Goal: Information Seeking & Learning: Learn about a topic

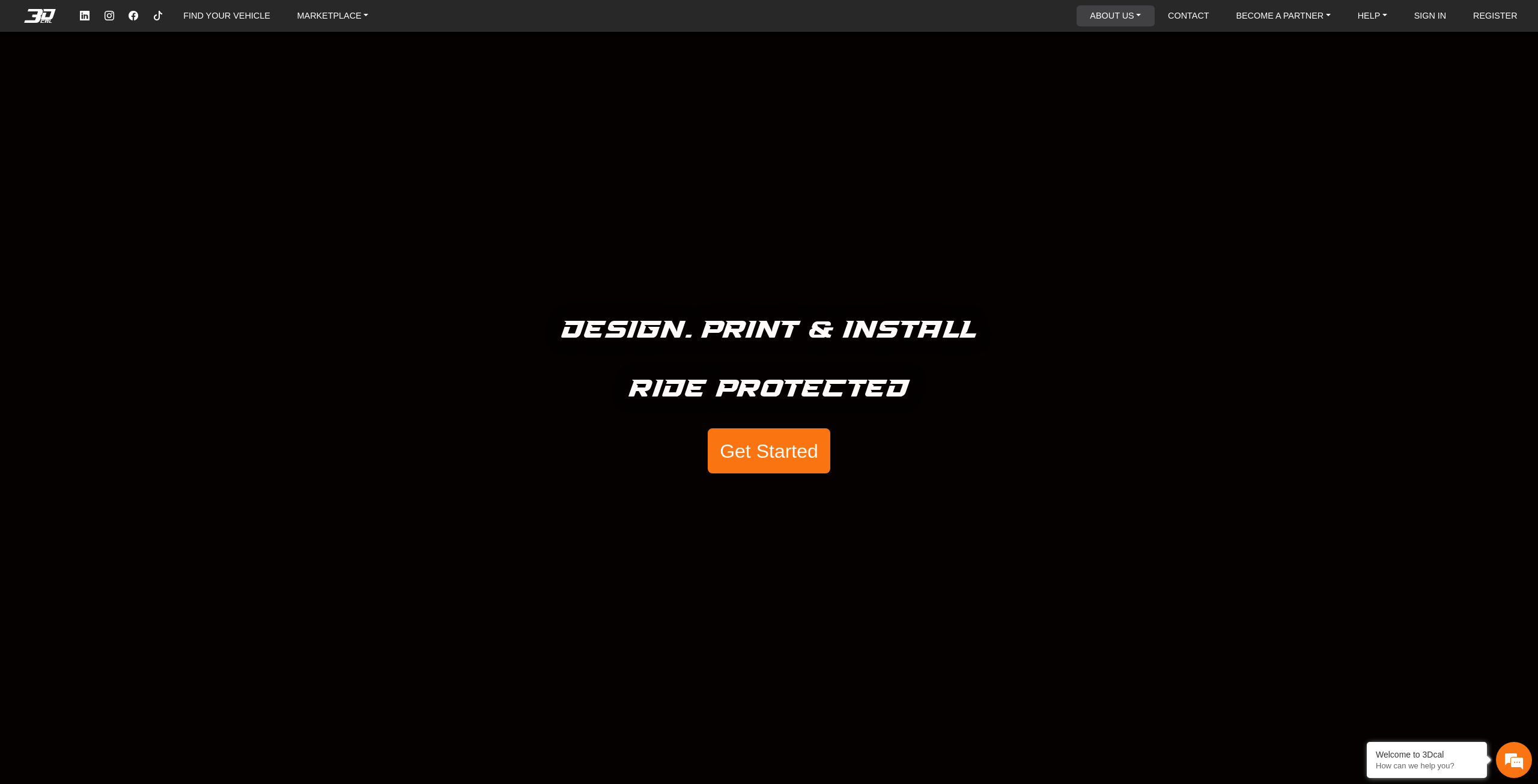
click at [1123, 13] on link "ABOUT US" at bounding box center [1116, 16] width 61 height 21
click at [1122, 21] on link "ABOUT US" at bounding box center [1116, 16] width 61 height 21
click at [1107, 30] on nav "FIND YOUR VEHICLE MARKETPLACE ABOUT US About Us Our Materials Blog CONTACT BECO…" at bounding box center [769, 16] width 1538 height 32
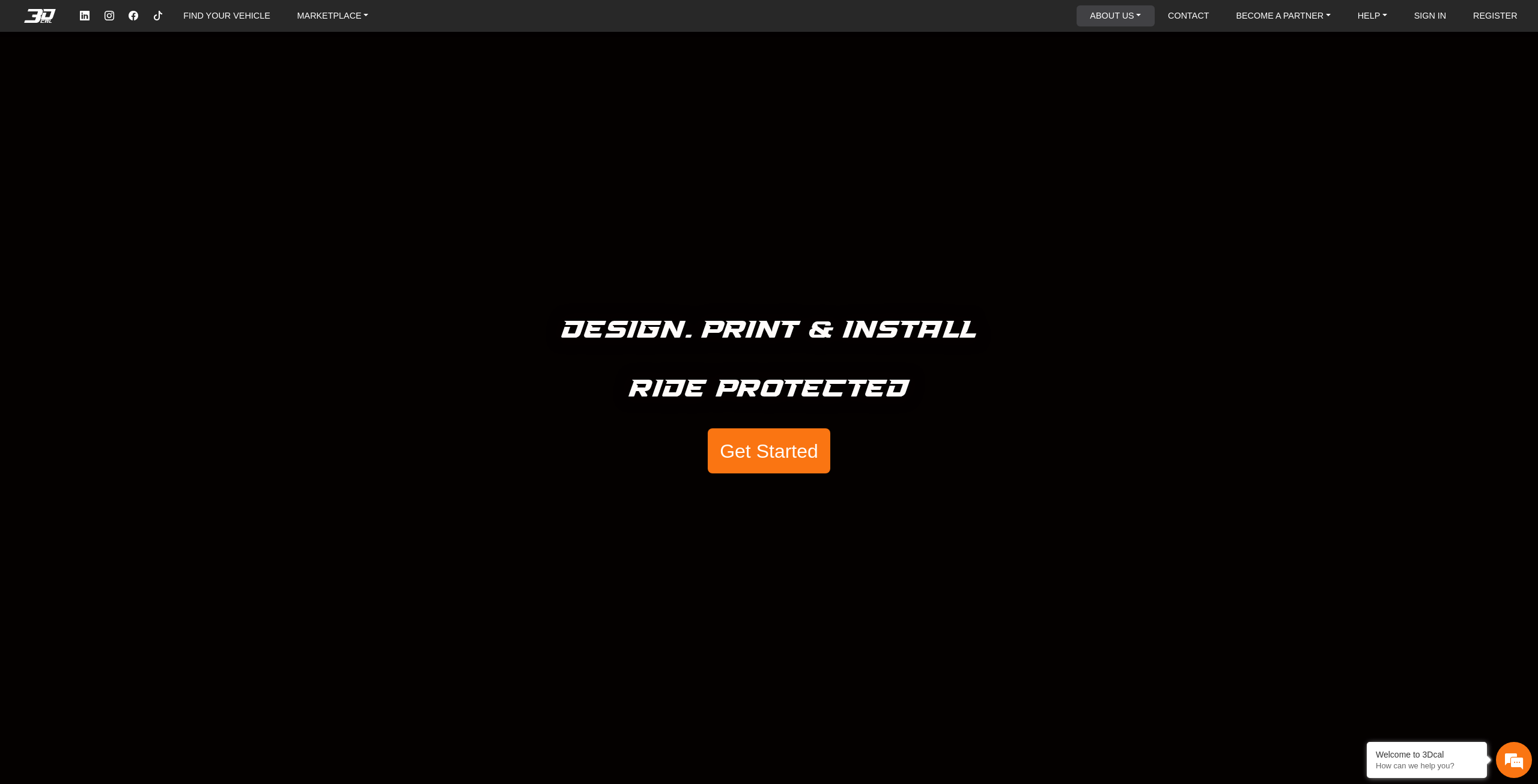
click at [1106, 17] on link "ABOUT US" at bounding box center [1116, 16] width 61 height 21
drag, startPoint x: 48, startPoint y: 472, endPoint x: 106, endPoint y: 186, distance: 291.8
click at [1127, 11] on link "ABOUT US" at bounding box center [1116, 16] width 61 height 21
click at [1126, 60] on button "Our Materials" at bounding box center [1124, 66] width 95 height 23
click at [1121, 14] on link "ABOUT US" at bounding box center [1116, 16] width 61 height 21
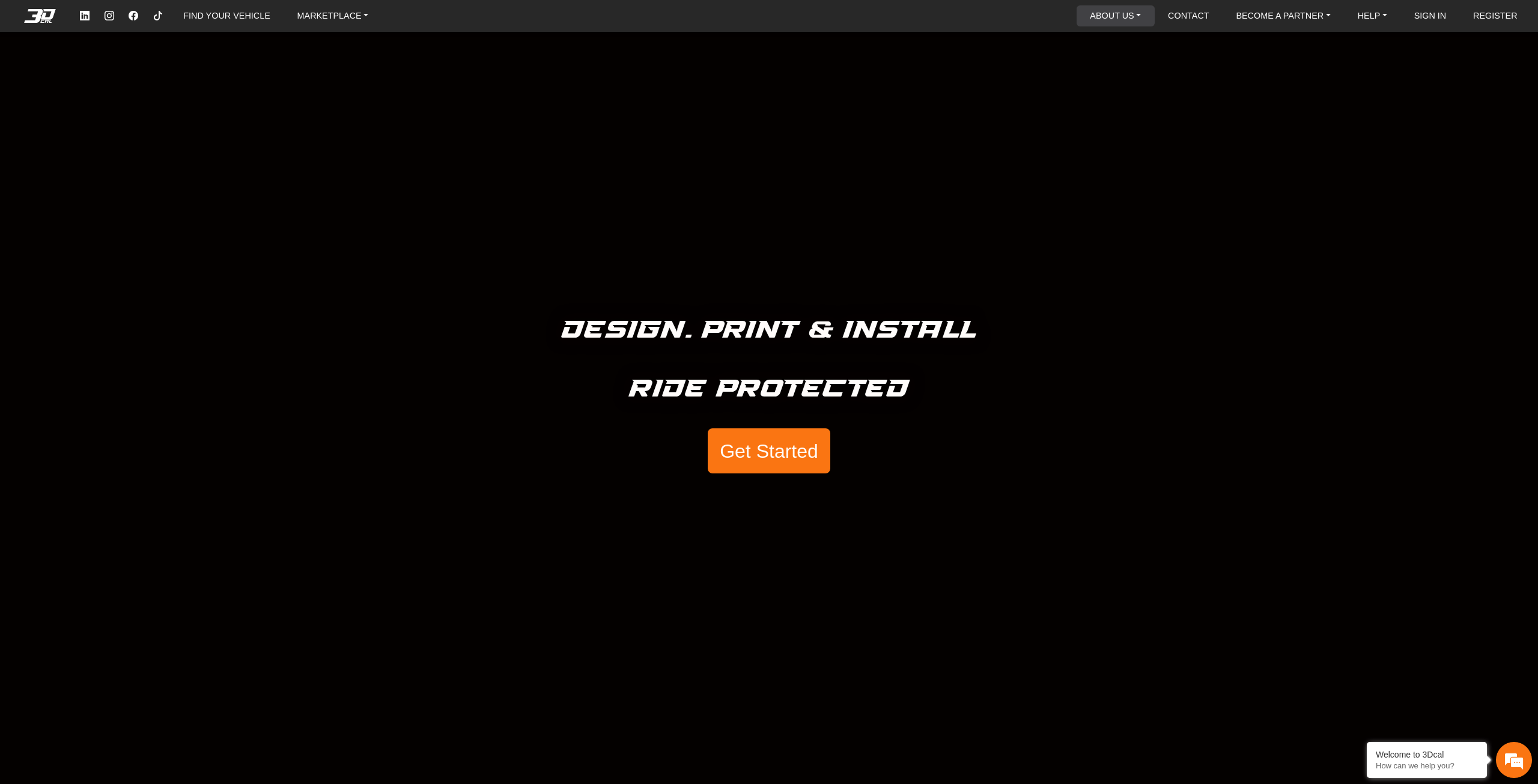
click at [1119, 22] on link "ABOUT US" at bounding box center [1116, 16] width 61 height 21
click at [1106, 64] on button "Our Materials" at bounding box center [1124, 66] width 95 height 23
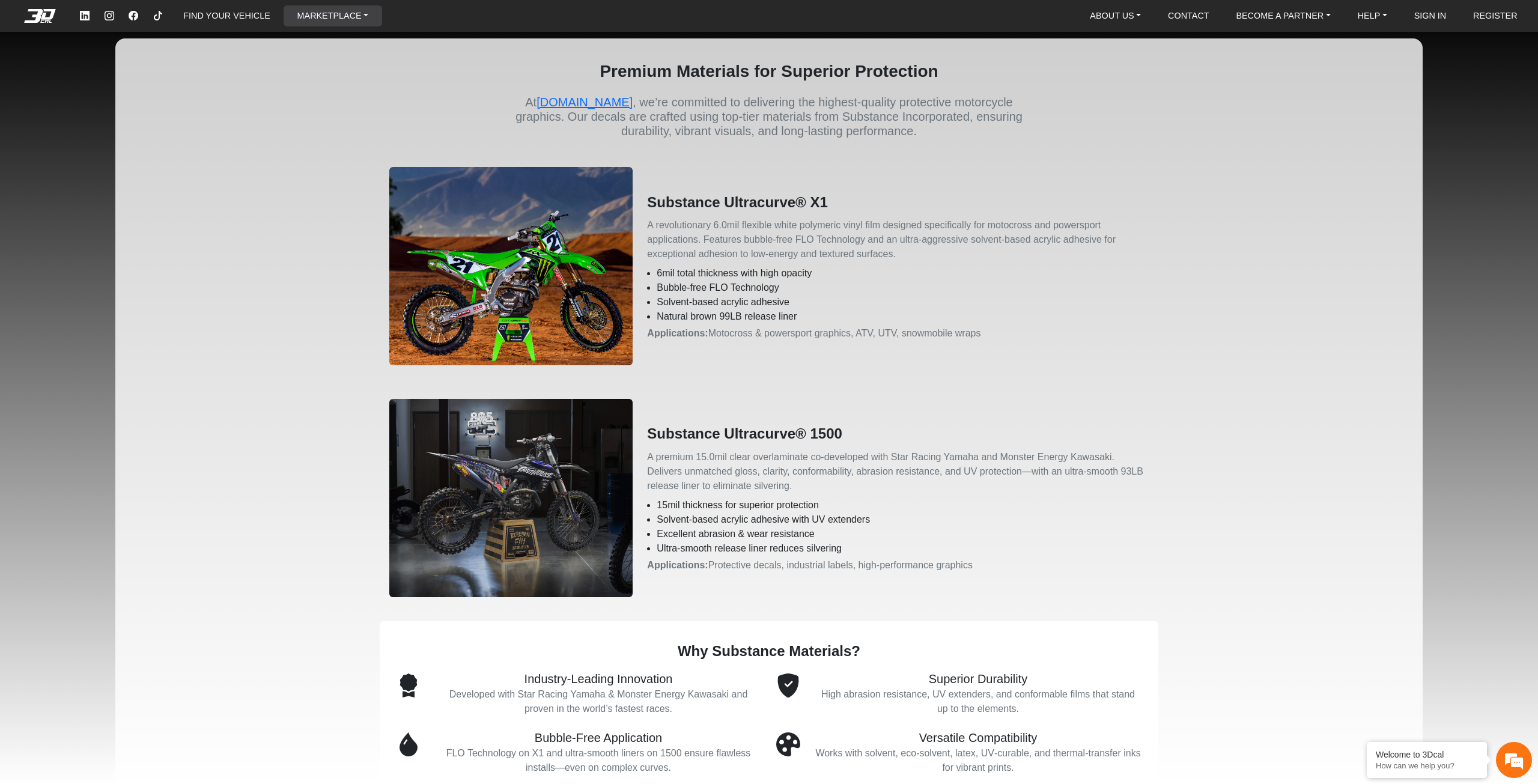
click at [343, 12] on link "MARKETPLACE" at bounding box center [333, 16] width 81 height 21
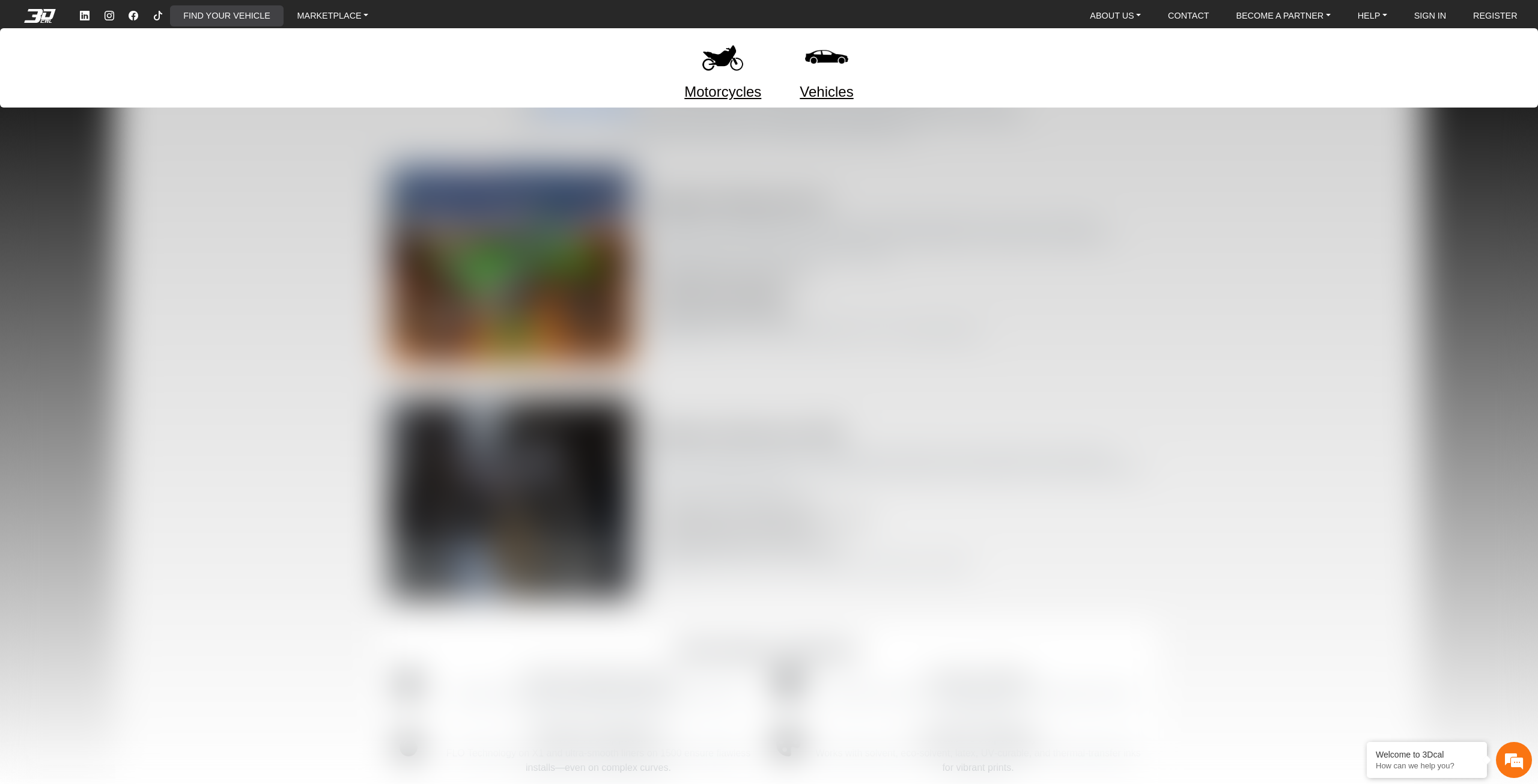
click at [249, 17] on link "FIND YOUR VEHICLE" at bounding box center [226, 16] width 96 height 21
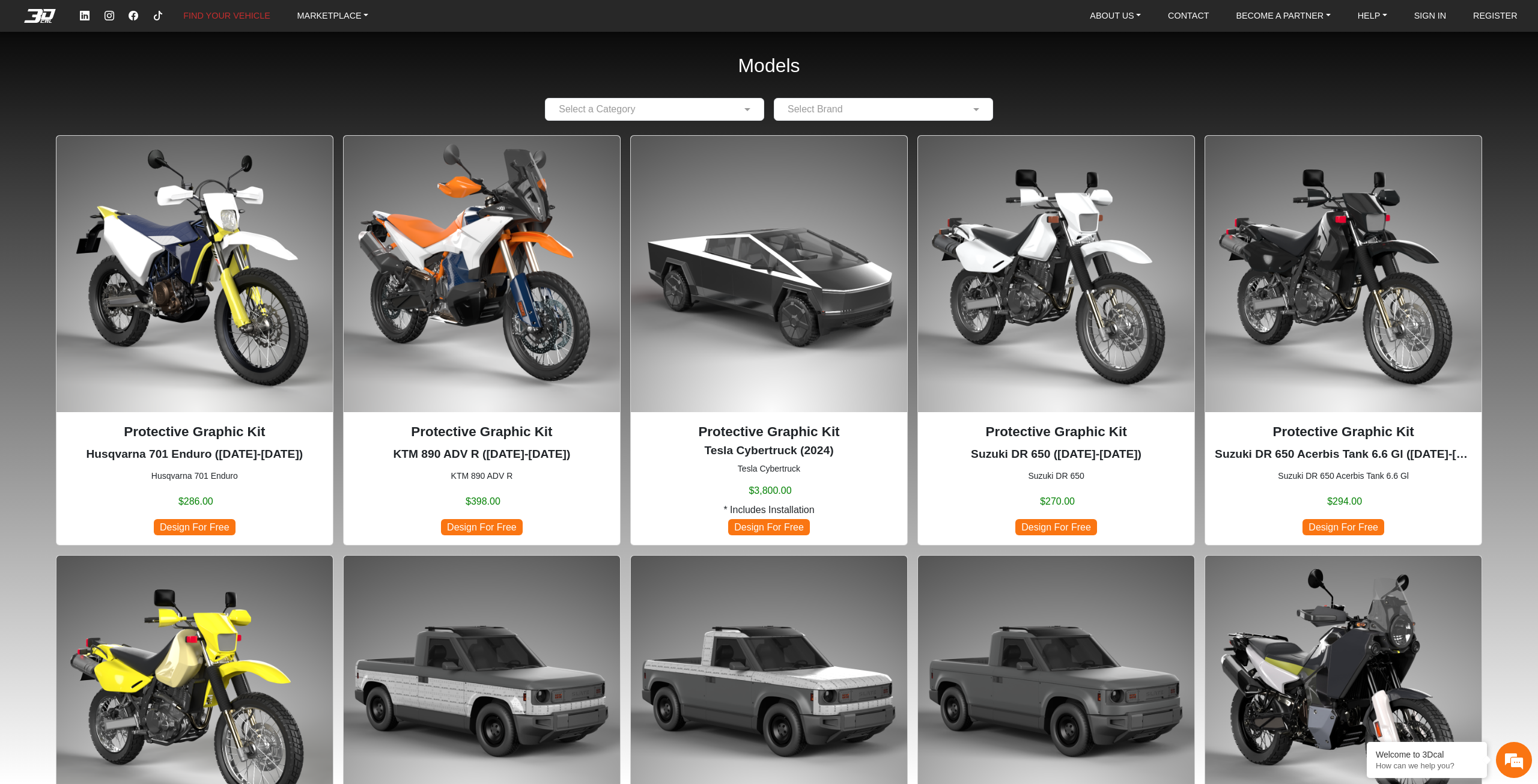
click at [40, 11] on em at bounding box center [40, 16] width 48 height 13
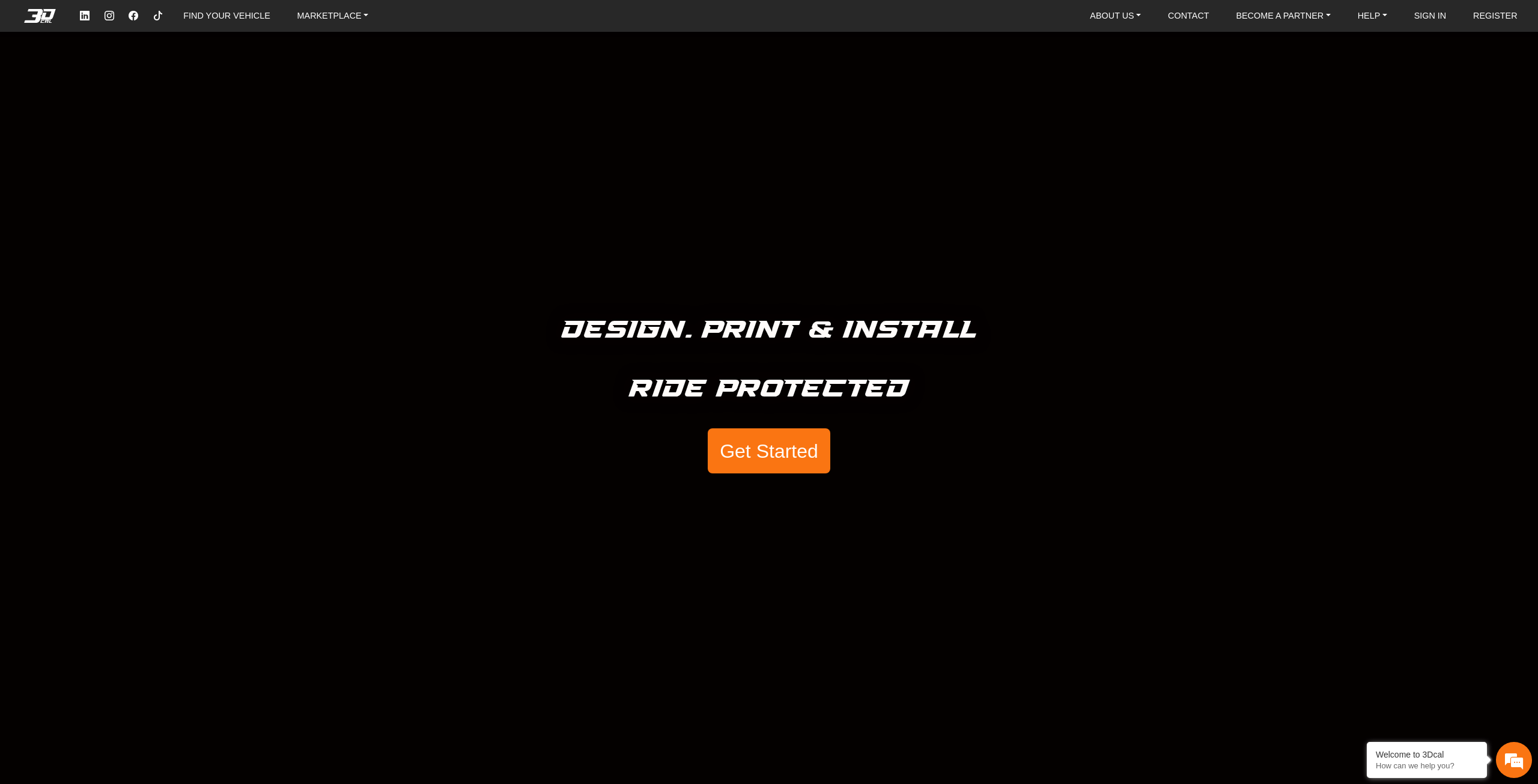
click at [45, 13] on em at bounding box center [40, 16] width 48 height 13
click at [1137, 12] on link "ABOUT US" at bounding box center [1116, 16] width 61 height 21
click at [1138, 12] on link "ABOUT US" at bounding box center [1116, 16] width 61 height 21
click at [1118, 21] on link "ABOUT US" at bounding box center [1116, 16] width 61 height 21
click at [1120, 21] on link "ABOUT US" at bounding box center [1116, 16] width 61 height 21
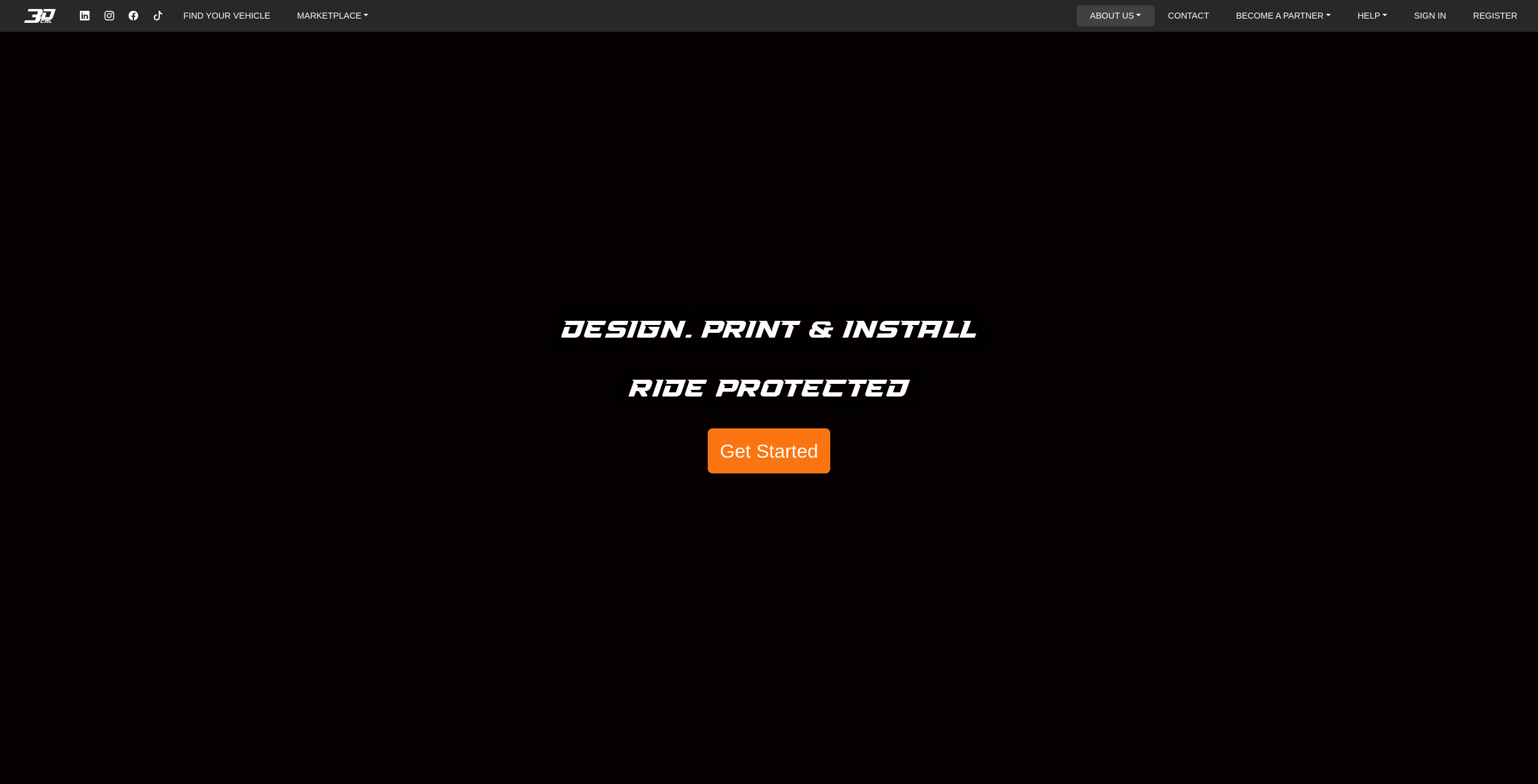
click at [1128, 21] on link "ABOUT US" at bounding box center [1116, 16] width 61 height 21
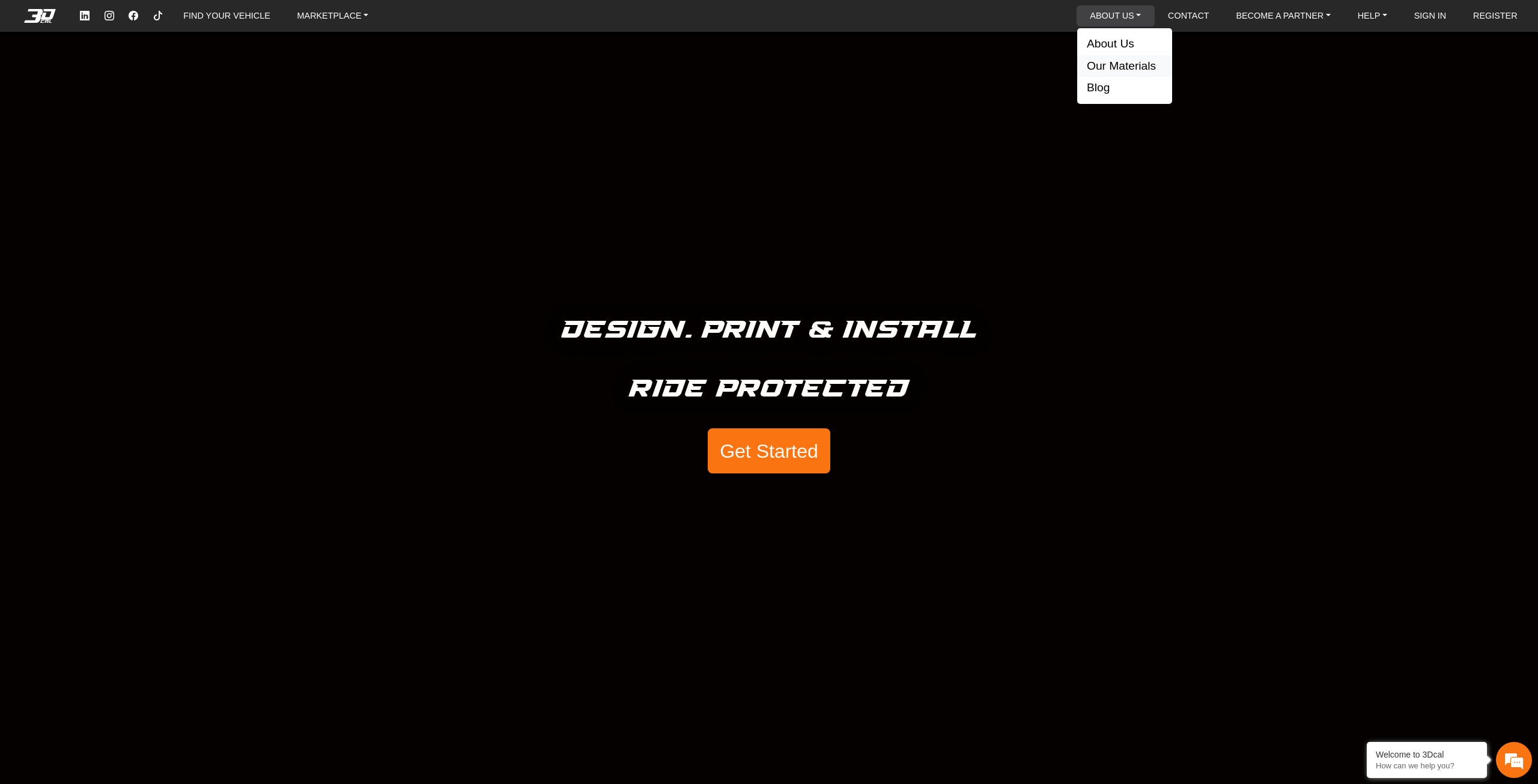
click at [1129, 60] on button "Our Materials" at bounding box center [1124, 66] width 95 height 23
click at [1119, 21] on link "ABOUT US" at bounding box center [1116, 16] width 61 height 21
click at [1126, 20] on link "ABOUT US" at bounding box center [1116, 16] width 61 height 21
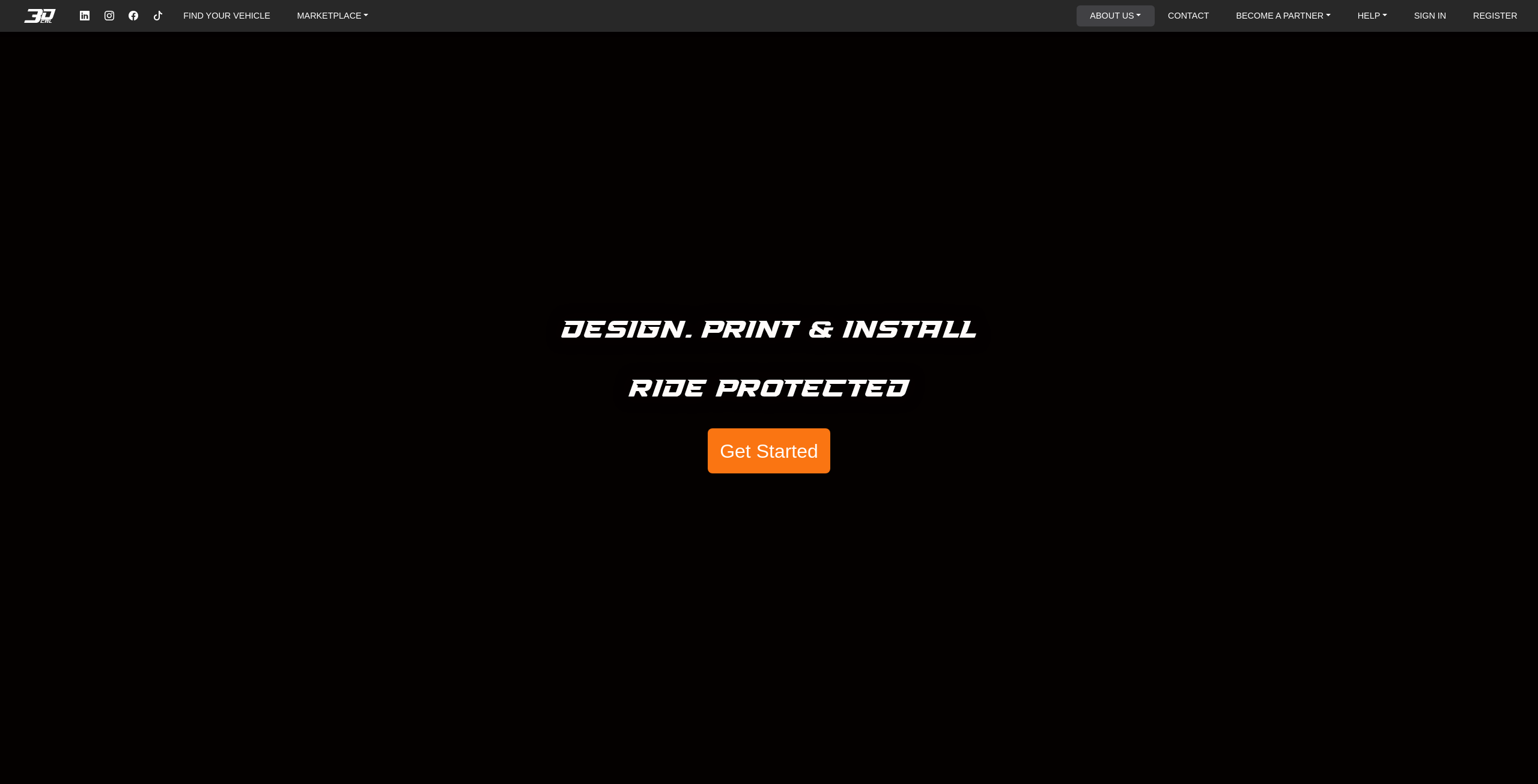
click at [1102, 10] on link "ABOUT US" at bounding box center [1116, 16] width 61 height 21
click at [1130, 19] on link "ABOUT US" at bounding box center [1116, 16] width 61 height 21
click at [1130, 18] on link "ABOUT US" at bounding box center [1116, 16] width 61 height 21
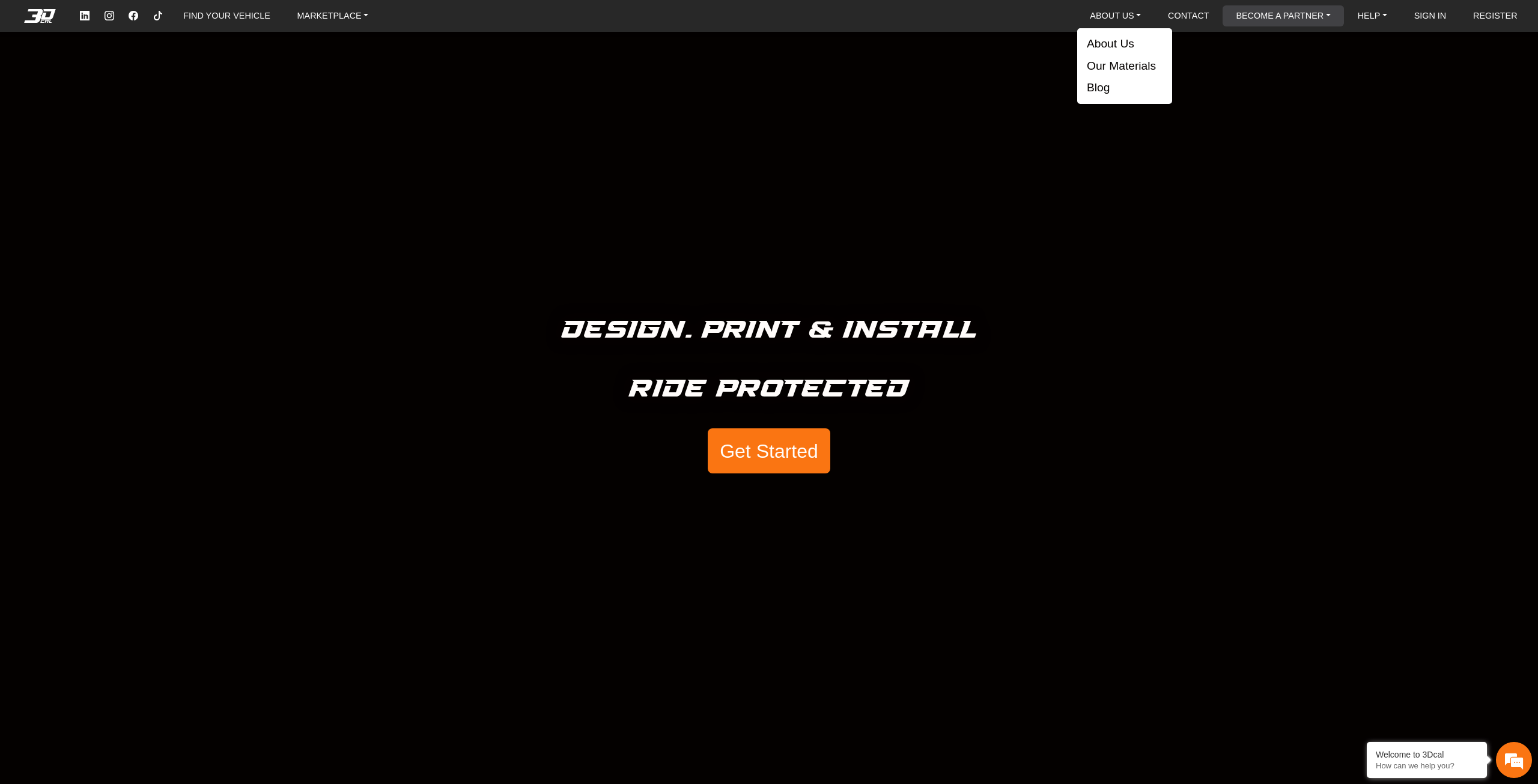
click at [1288, 19] on link "BECOME A PARTNER" at bounding box center [1283, 16] width 104 height 21
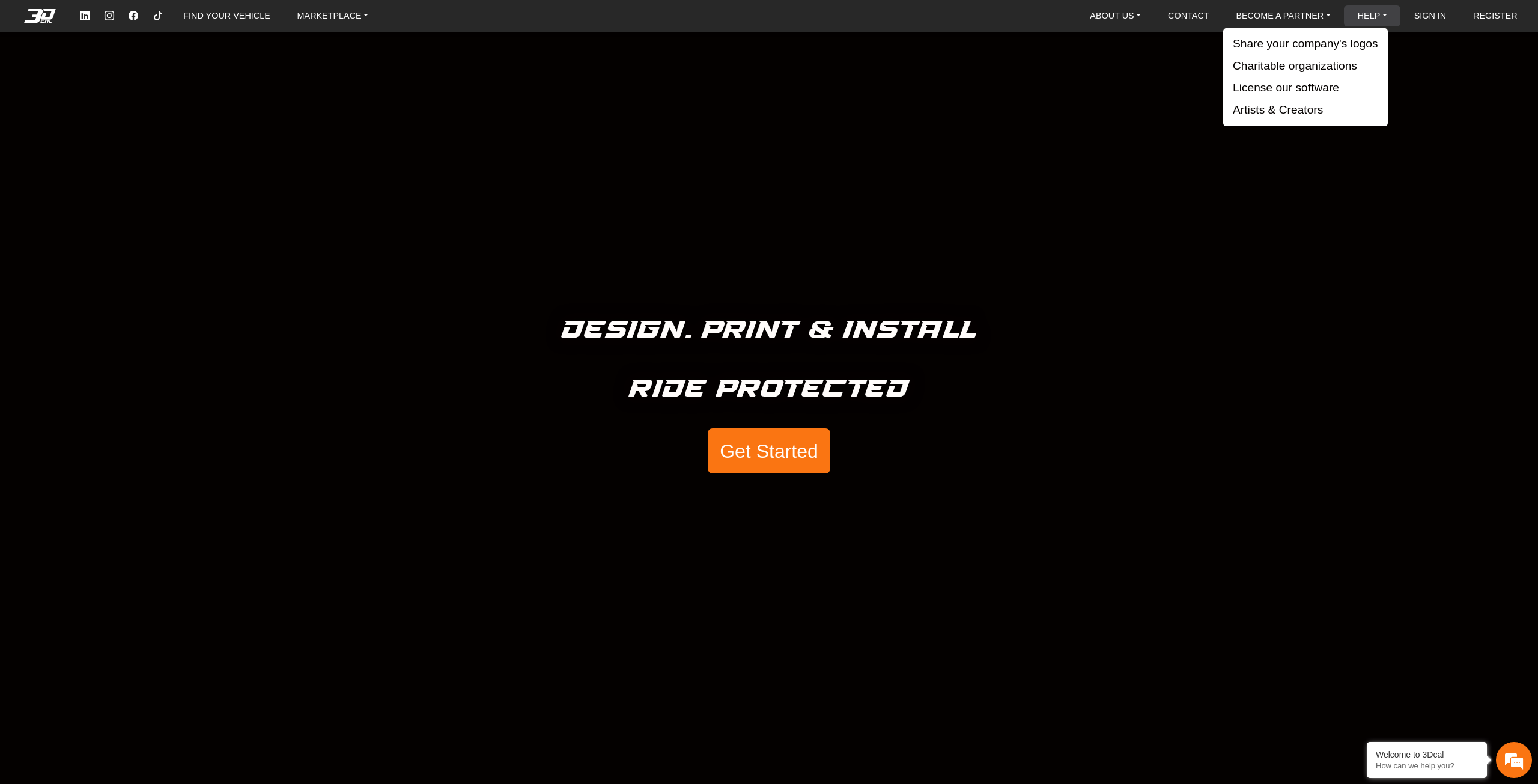
click at [1386, 13] on link "HELP" at bounding box center [1372, 16] width 39 height 21
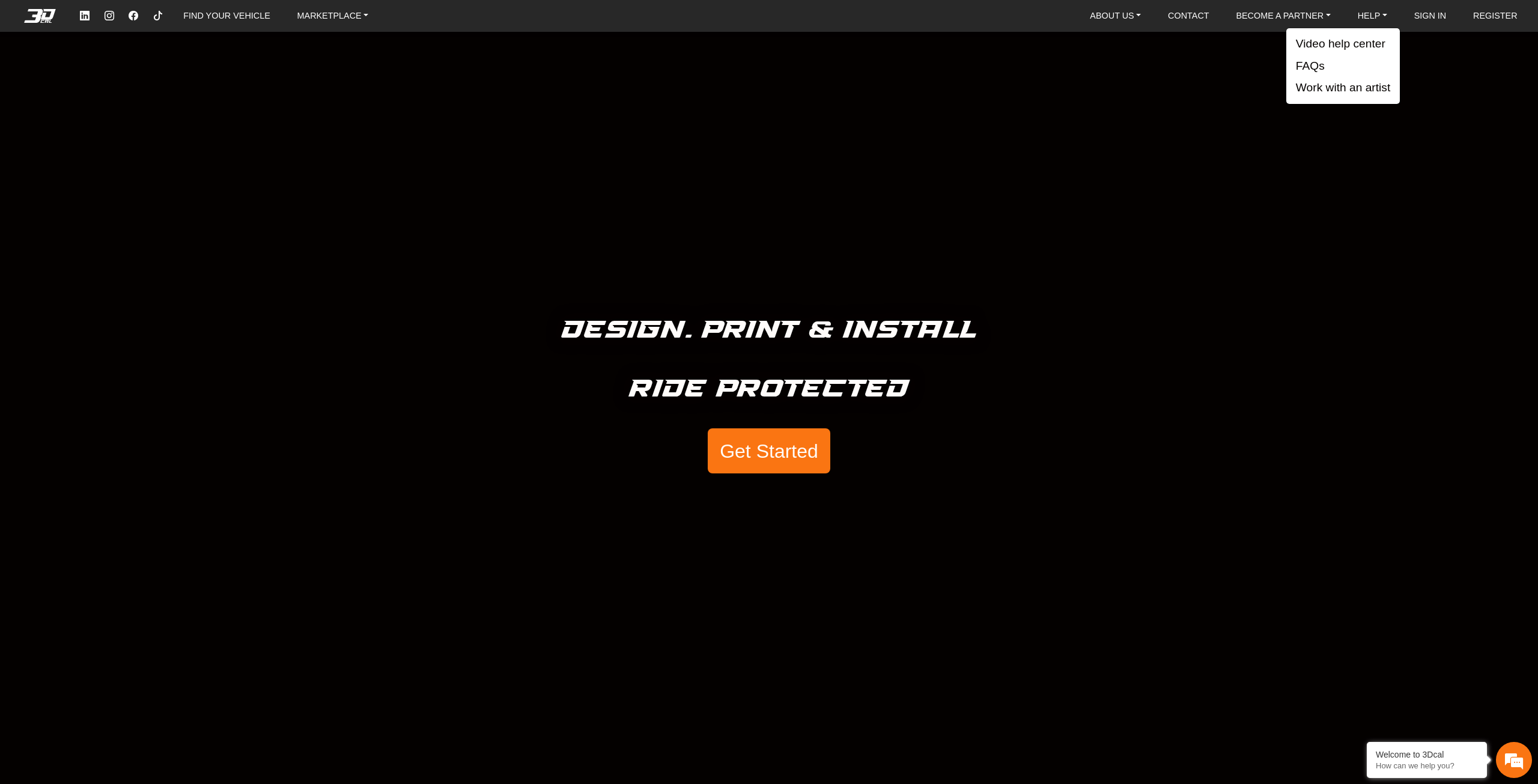
drag, startPoint x: 954, startPoint y: 205, endPoint x: 946, endPoint y: 218, distance: 15.3
click at [954, 205] on div "Design. Print & Install Ride Protected Get Started" at bounding box center [769, 392] width 1538 height 784
drag, startPoint x: 1439, startPoint y: 346, endPoint x: 1065, endPoint y: 142, distance: 426.0
click at [1110, 30] on nav "FIND YOUR VEHICLE MARKETPLACE ABOUT US About Us Our Materials Blog CONTACT BECO…" at bounding box center [769, 16] width 1538 height 32
click at [1107, 16] on link "ABOUT US" at bounding box center [1116, 16] width 61 height 21
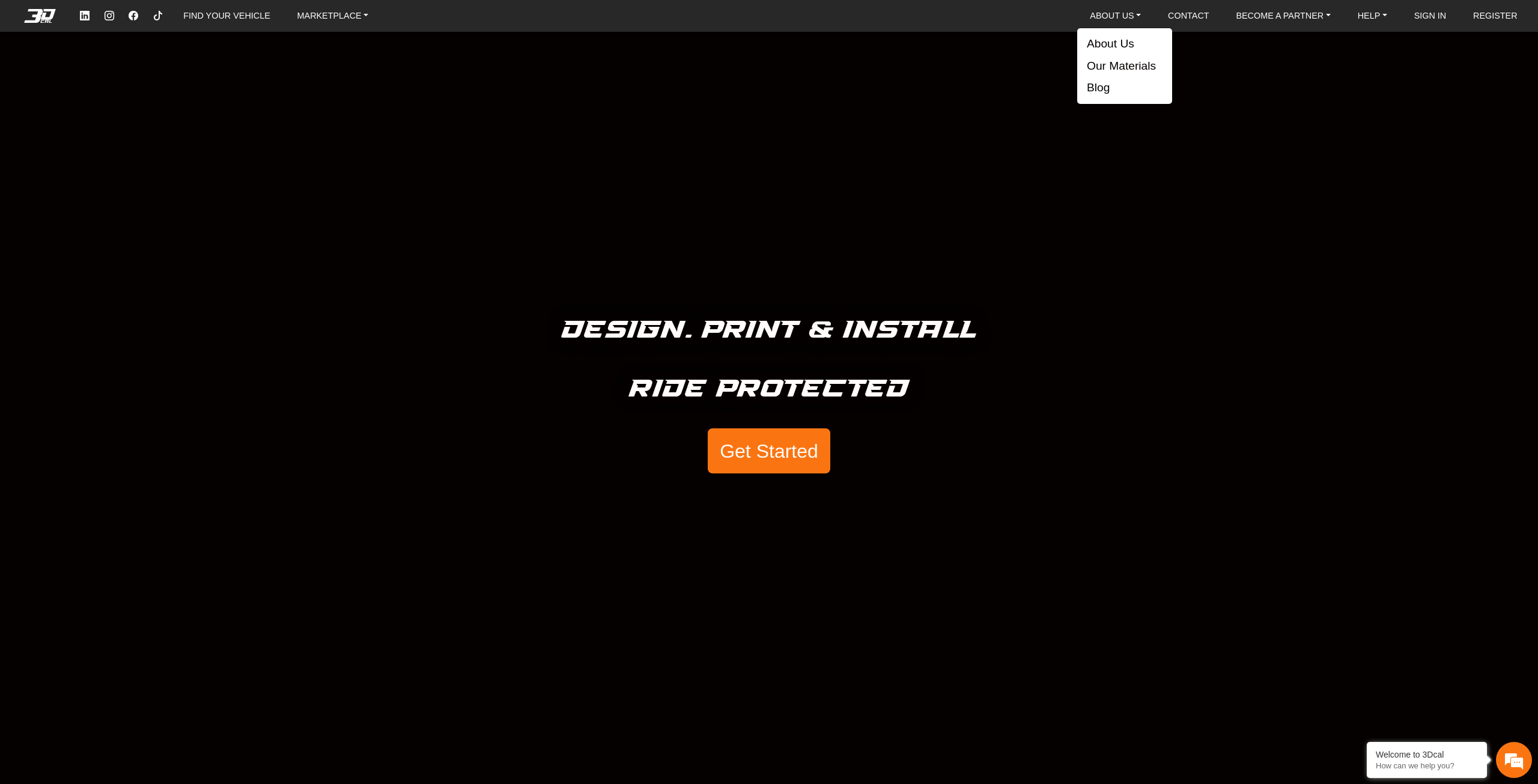
drag, startPoint x: 1108, startPoint y: 14, endPoint x: 1075, endPoint y: 41, distance: 42.6
click at [1108, 14] on link "ABOUT US" at bounding box center [1116, 16] width 61 height 21
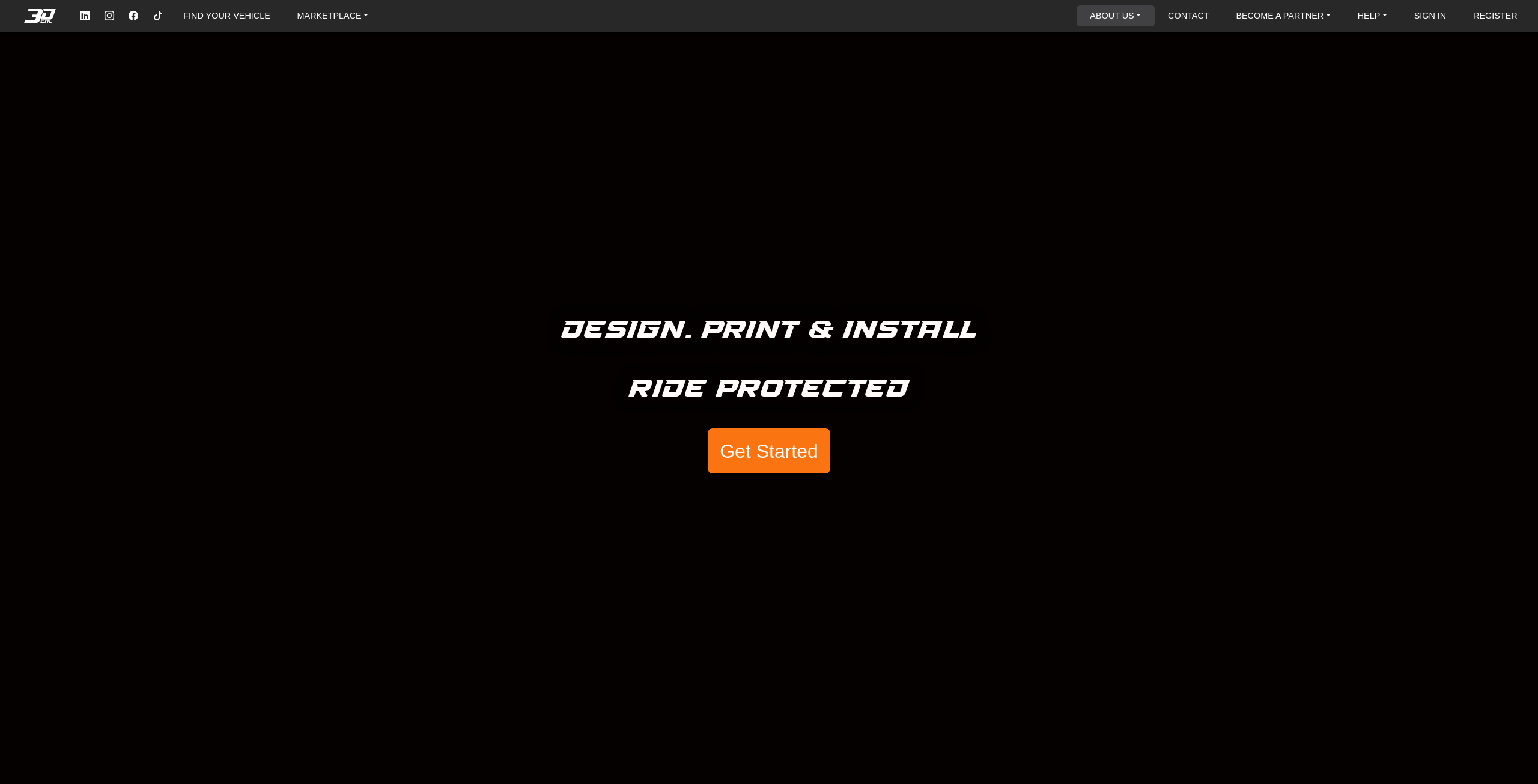
click at [1128, 17] on link "ABOUT US" at bounding box center [1116, 16] width 61 height 21
click at [1096, 16] on link "ABOUT US" at bounding box center [1116, 16] width 61 height 21
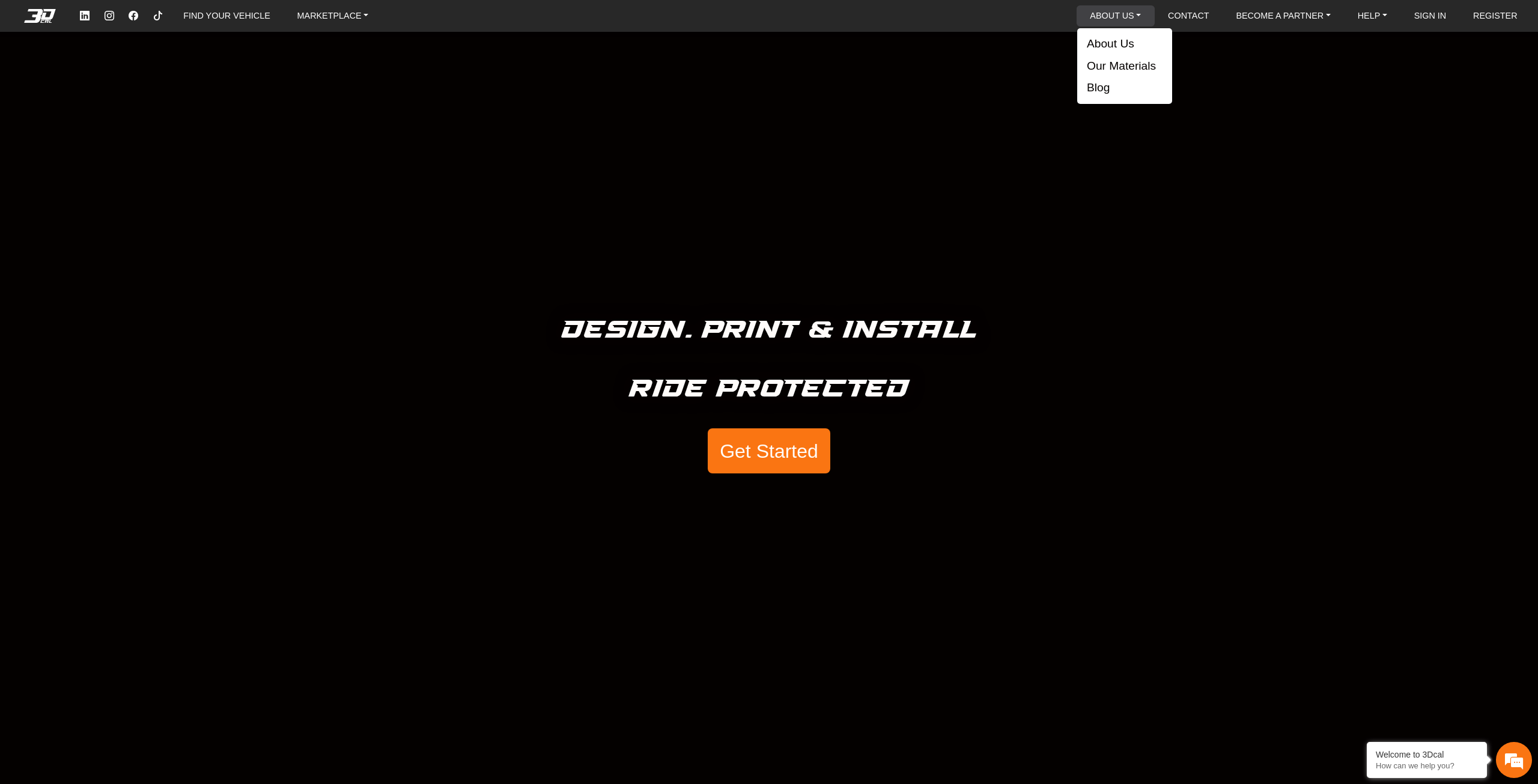
click at [1096, 17] on link "ABOUT US" at bounding box center [1116, 16] width 61 height 21
click at [1106, 23] on link "ABOUT US" at bounding box center [1116, 16] width 61 height 21
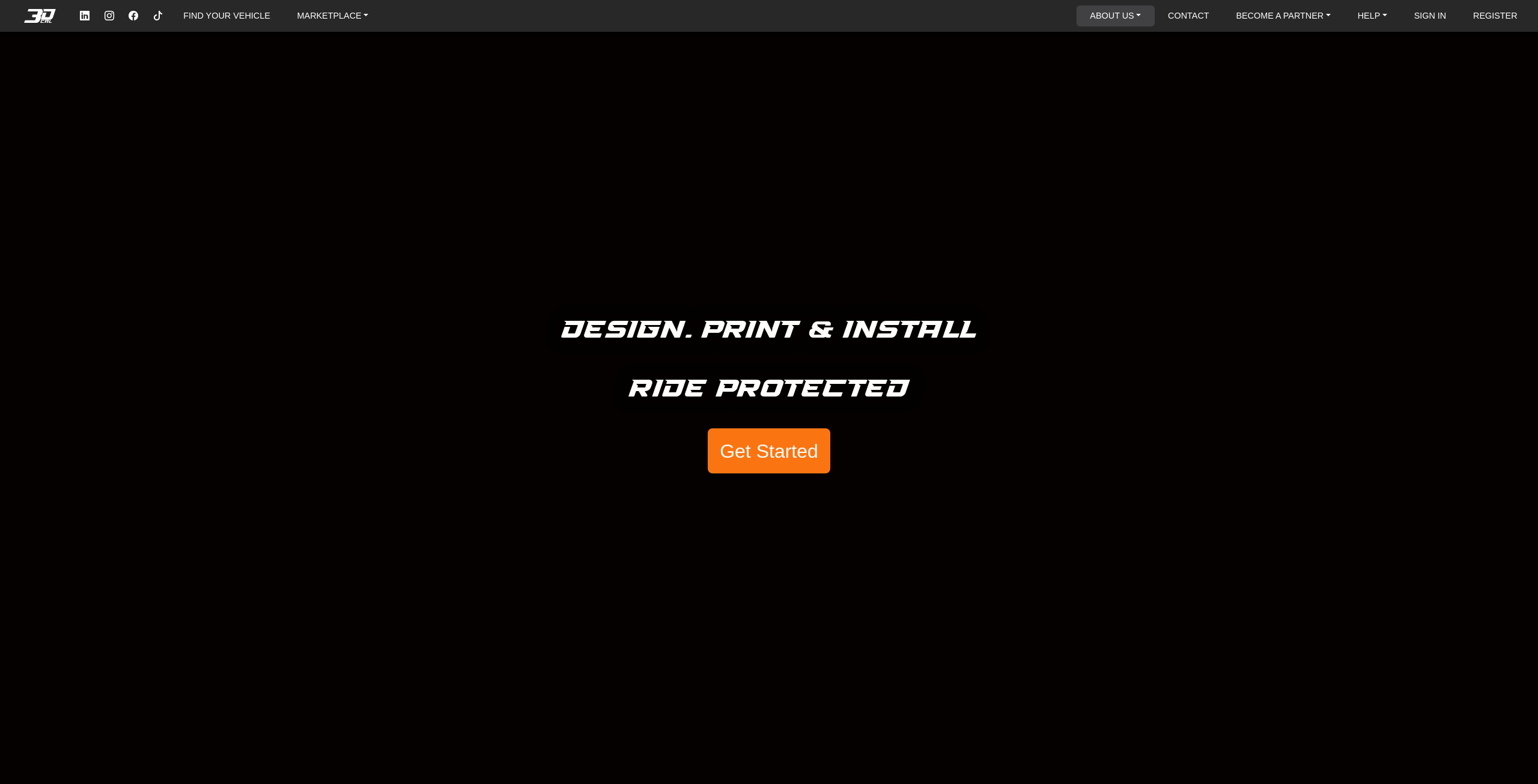
click at [1087, 12] on li "ABOUT US About Us Our Print Materials Blog" at bounding box center [1116, 16] width 78 height 21
click at [1087, 12] on link "ABOUT US" at bounding box center [1116, 16] width 61 height 21
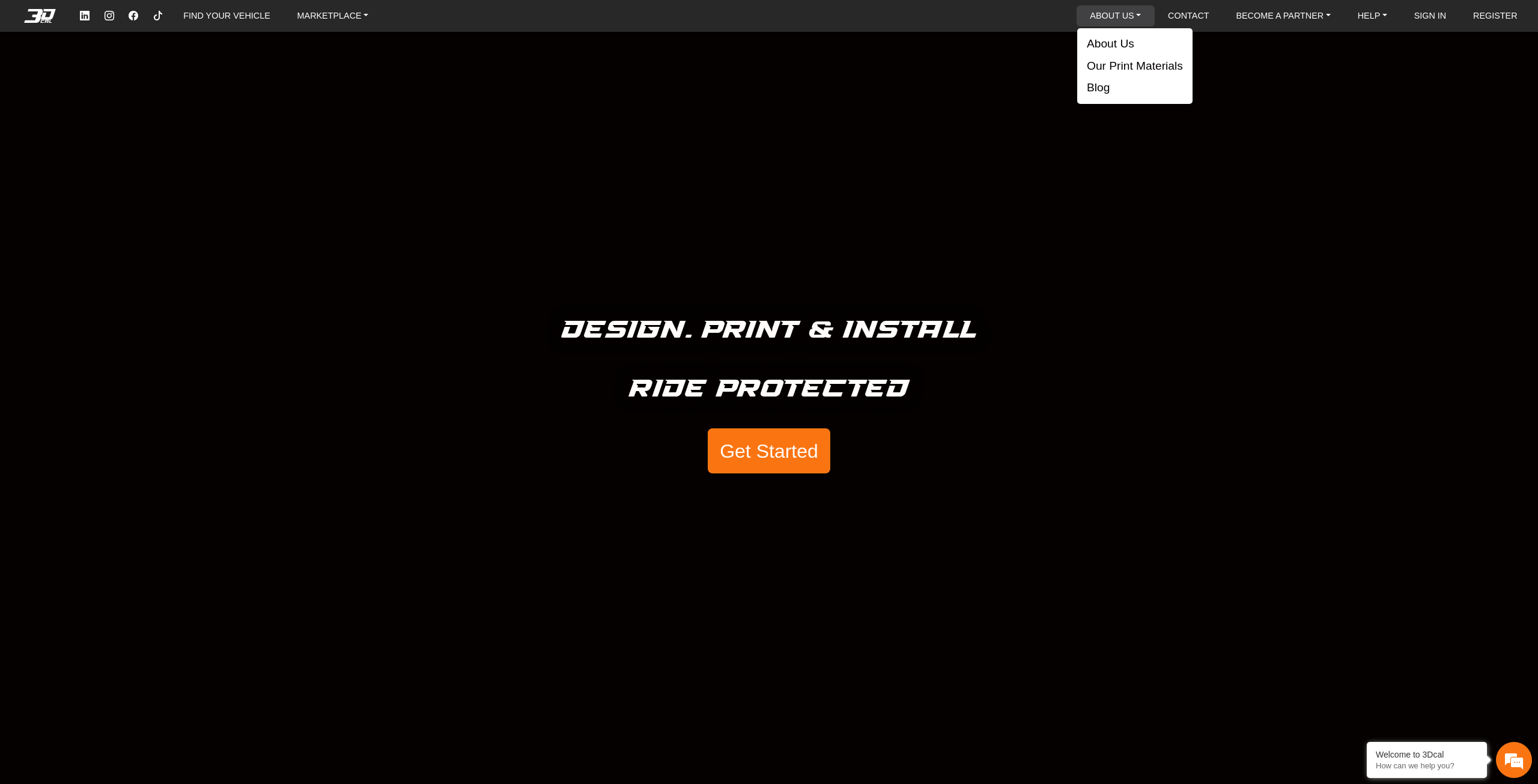
click at [1088, 11] on link "ABOUT US" at bounding box center [1116, 16] width 61 height 21
